Goal: Check status: Check status

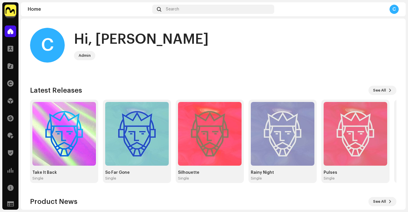
click at [11, 12] on img at bounding box center [11, 11] width 12 height 12
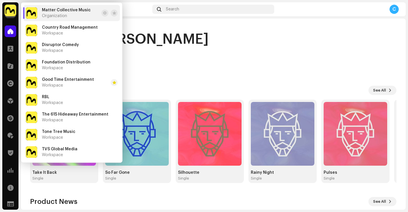
click at [156, 64] on home-user "C Hi, [PERSON_NAME]" at bounding box center [213, 50] width 367 height 44
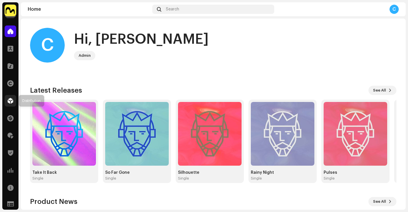
click at [11, 98] on span at bounding box center [11, 100] width 6 height 5
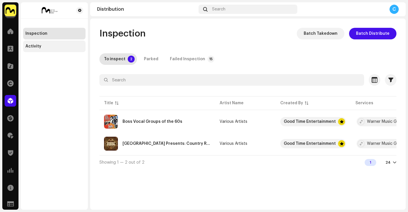
click at [45, 49] on div "Activity" at bounding box center [54, 46] width 62 height 12
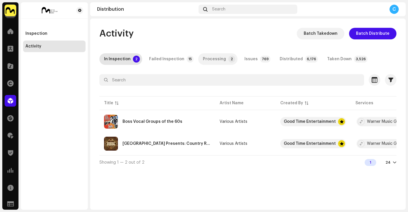
click at [207, 59] on div "Processing" at bounding box center [214, 59] width 23 height 12
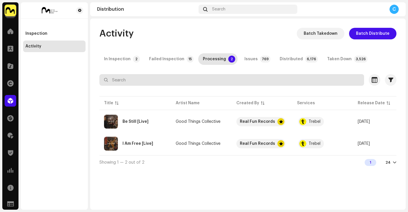
click at [167, 84] on input "text" at bounding box center [231, 80] width 265 height 12
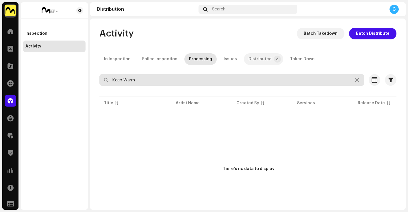
type input "Keep Warm"
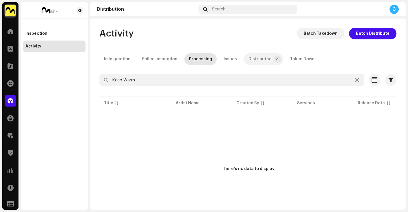
click at [255, 58] on div "Distributed" at bounding box center [260, 59] width 23 height 12
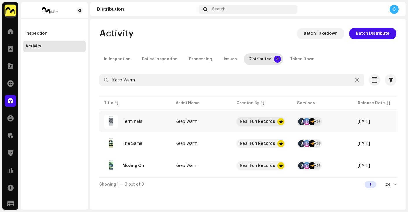
click at [153, 124] on div "Terminals" at bounding box center [135, 122] width 62 height 14
click at [37, 79] on div "Terminals Keep Warm Service Last Enqueued Last Delivered Status Amazon HD Audio…" at bounding box center [204, 106] width 408 height 212
click at [12, 66] on span at bounding box center [11, 66] width 6 height 5
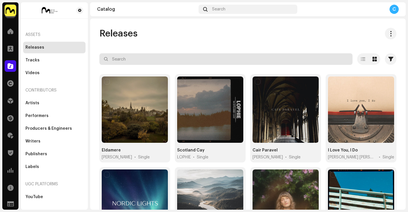
click at [143, 60] on input "text" at bounding box center [225, 59] width 253 height 12
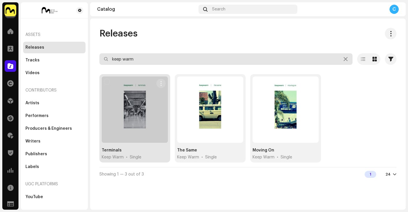
type input "keep warm"
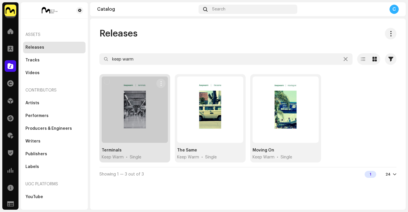
click at [162, 82] on span "button" at bounding box center [161, 83] width 4 height 5
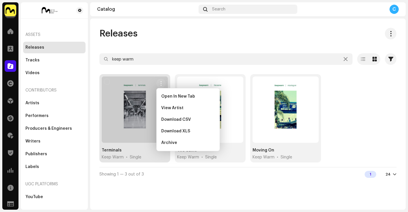
click at [175, 187] on div "Releases keep warm Selected 0 Options Filters Distribution status Never Distrib…" at bounding box center [248, 114] width 316 height 191
